Goal: Navigation & Orientation: Find specific page/section

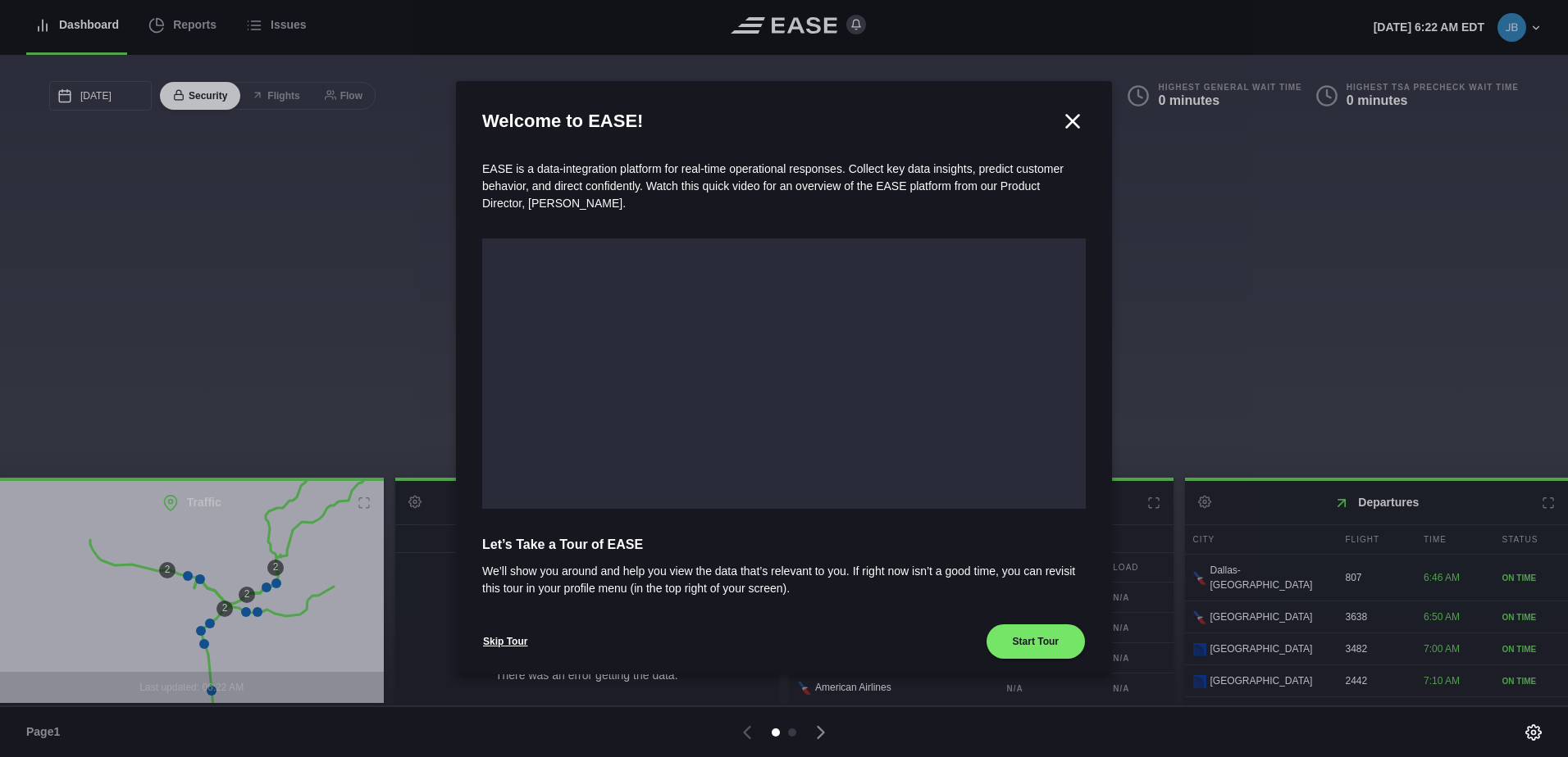
click at [1067, 116] on icon at bounding box center [1072, 121] width 25 height 25
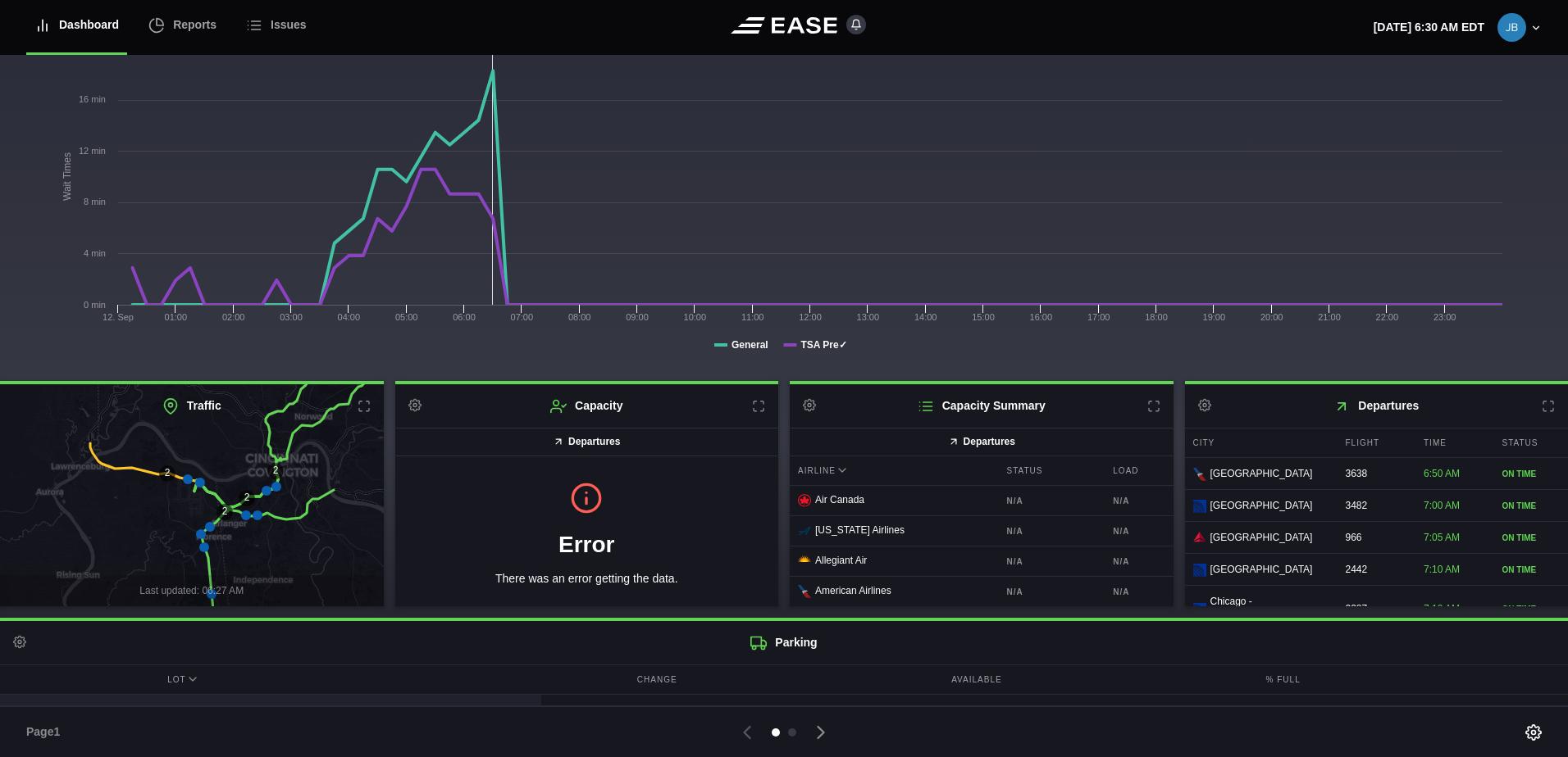
scroll to position [236, 0]
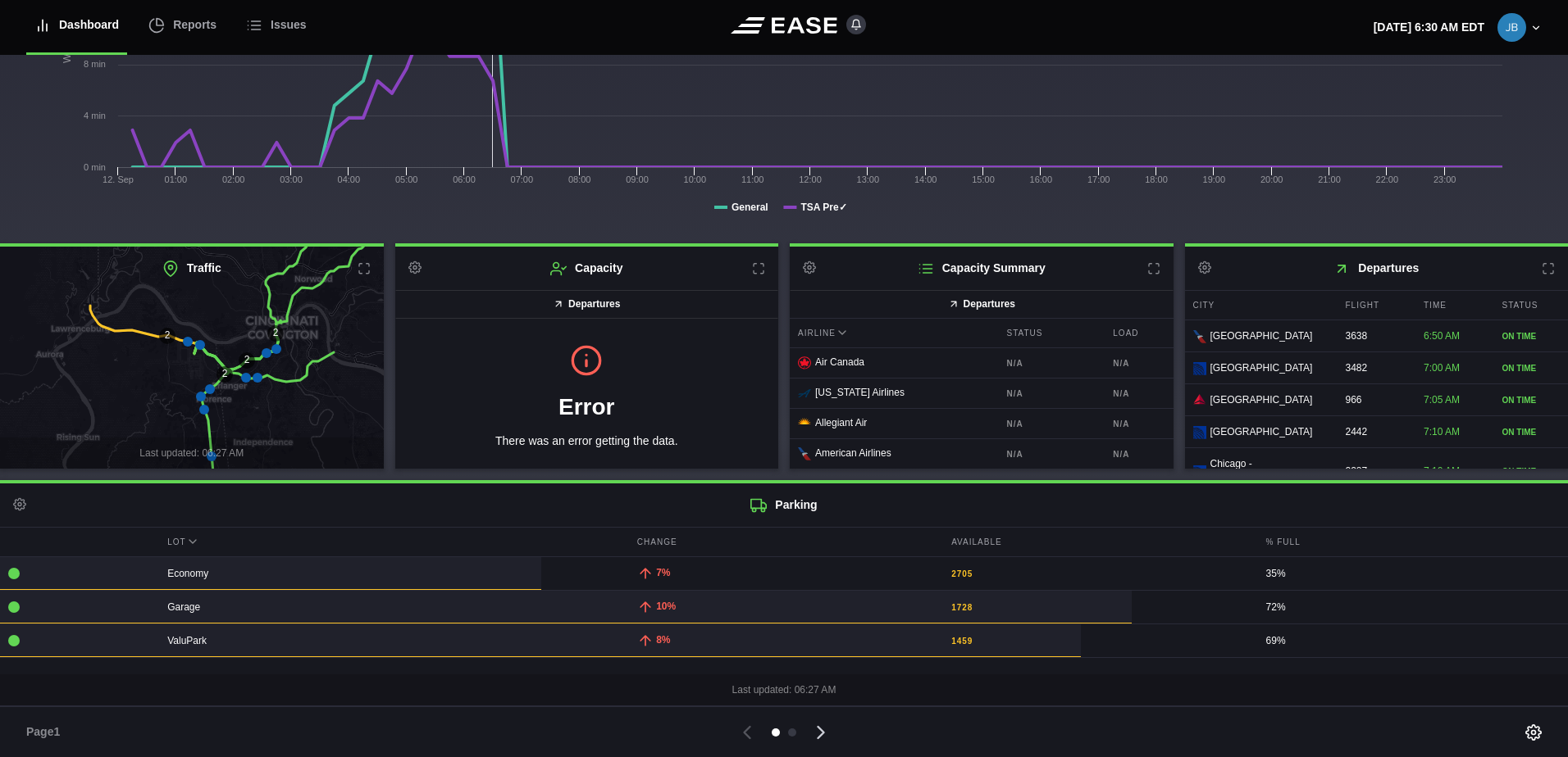
click at [824, 728] on icon at bounding box center [820, 732] width 23 height 23
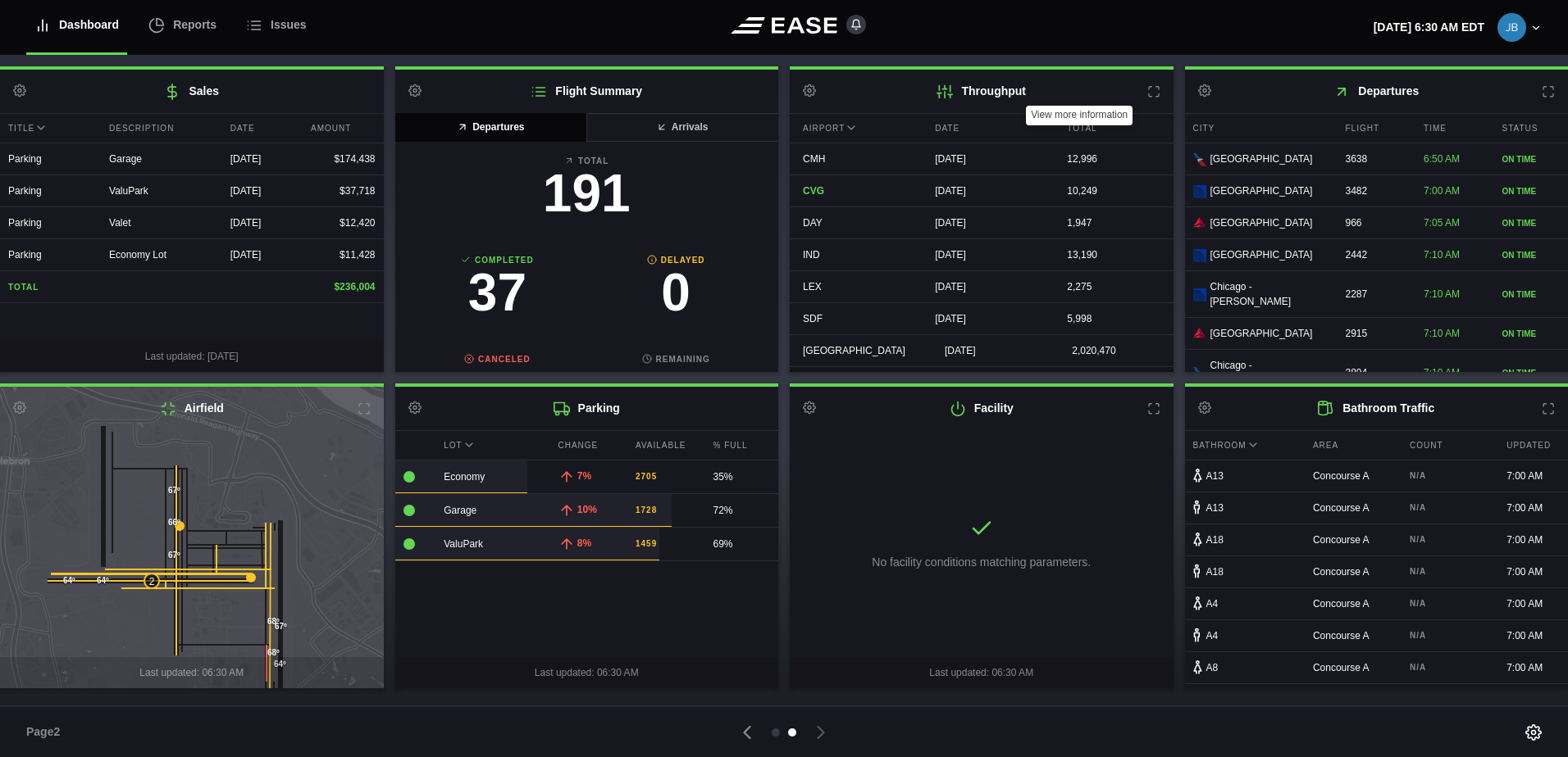
click at [1160, 96] on icon at bounding box center [1153, 91] width 13 height 13
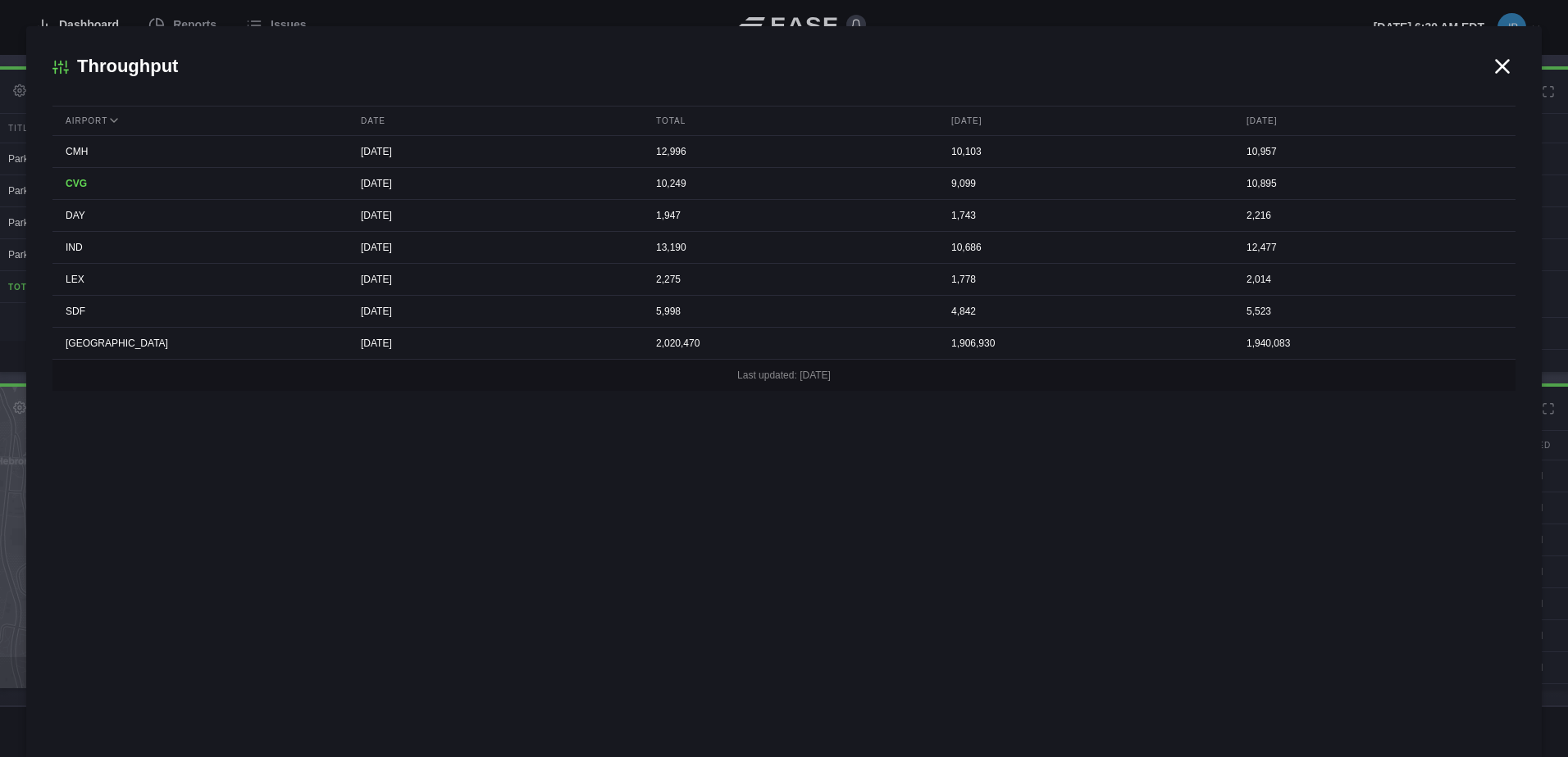
click at [1494, 64] on icon at bounding box center [1502, 66] width 25 height 25
